Goal: Information Seeking & Learning: Learn about a topic

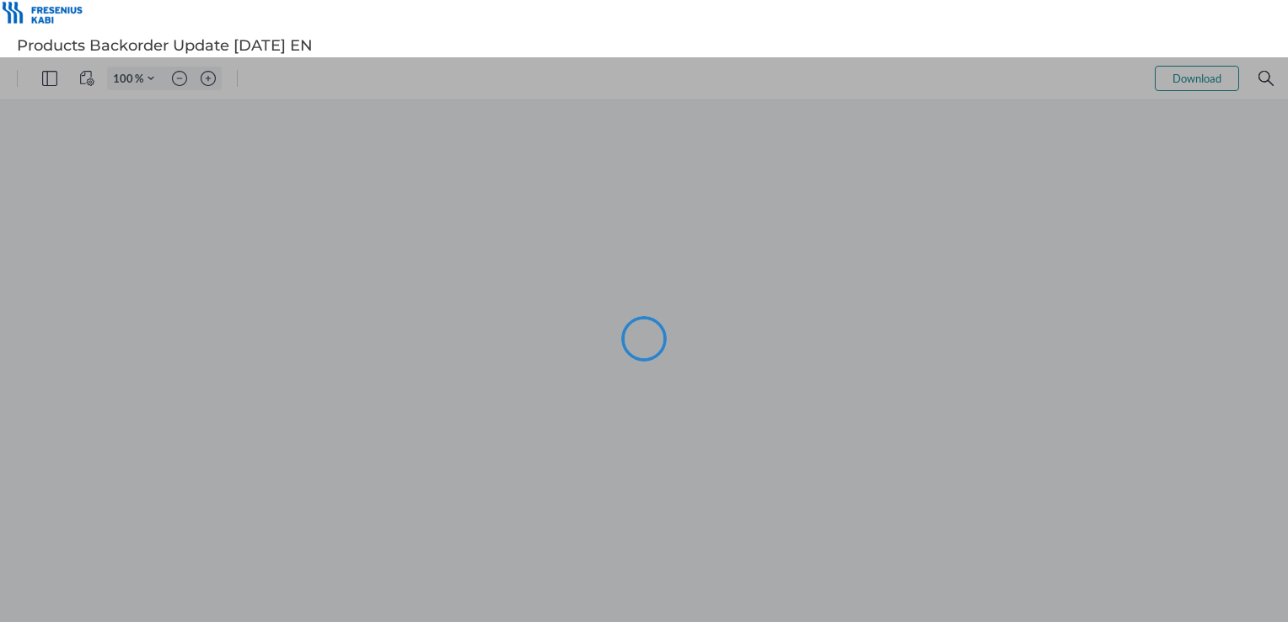
type input "78"
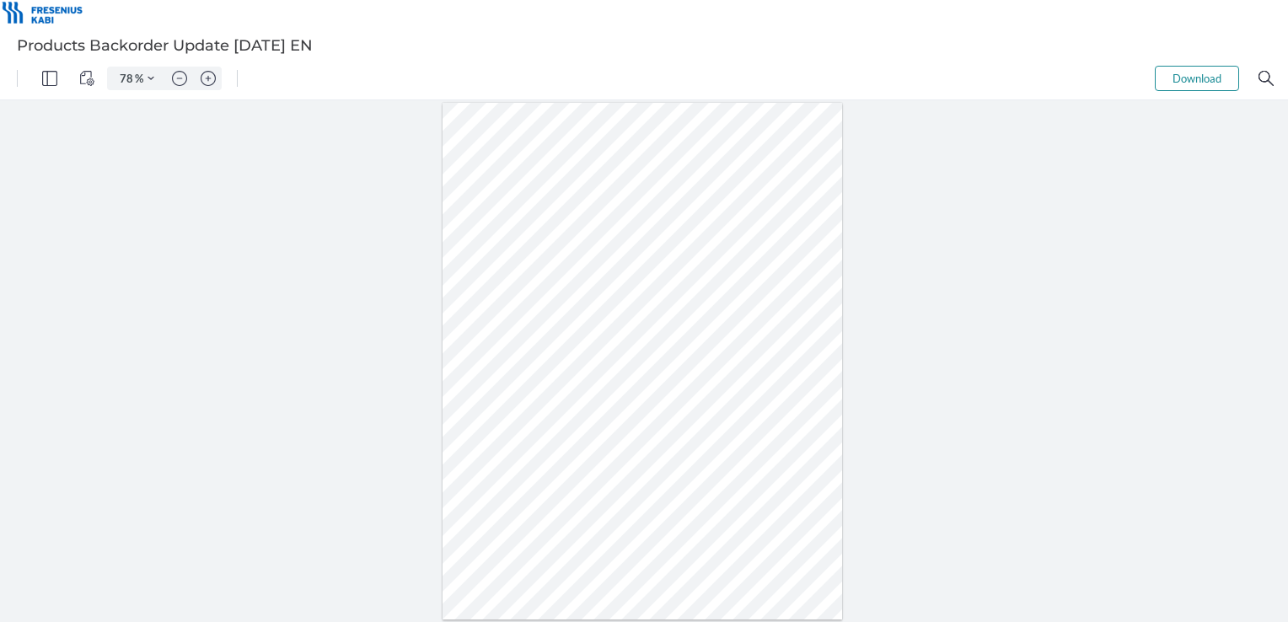
drag, startPoint x: 1067, startPoint y: 270, endPoint x: 974, endPoint y: 241, distance: 97.0
click at [1065, 270] on div at bounding box center [644, 361] width 1288 height 522
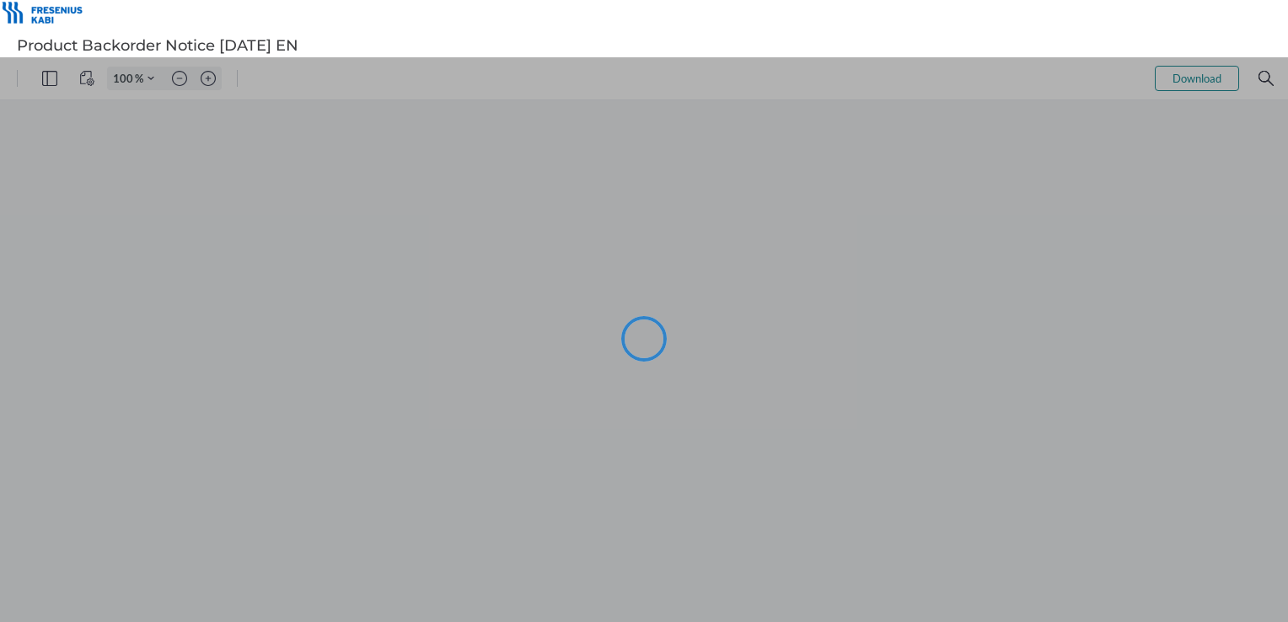
type input "78"
